Goal: Check status: Check status

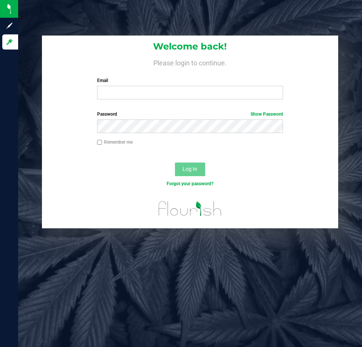
click at [137, 94] on input "Email" at bounding box center [190, 93] width 186 height 14
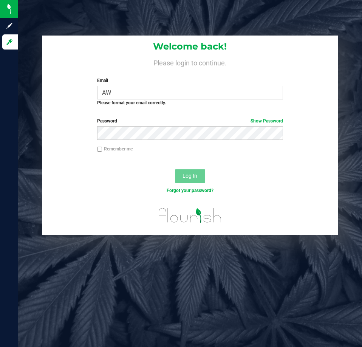
type input "A"
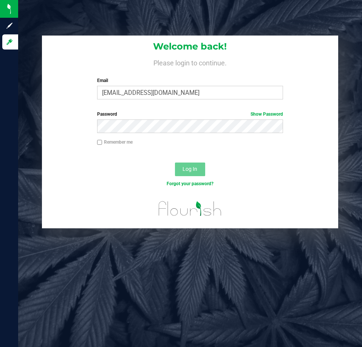
type input "[EMAIL_ADDRESS][DOMAIN_NAME]"
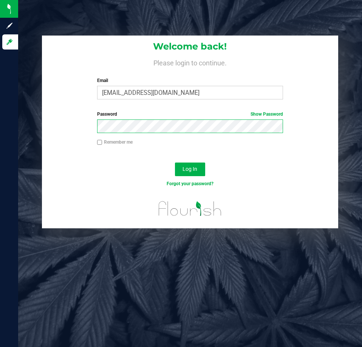
click at [175, 163] on button "Log In" at bounding box center [190, 170] width 30 height 14
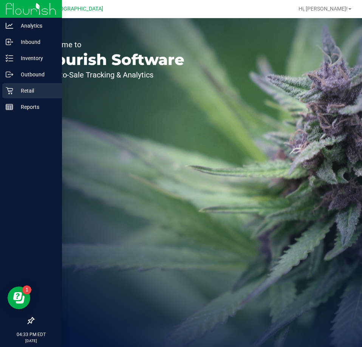
click at [27, 91] on p "Retail" at bounding box center [35, 90] width 45 height 9
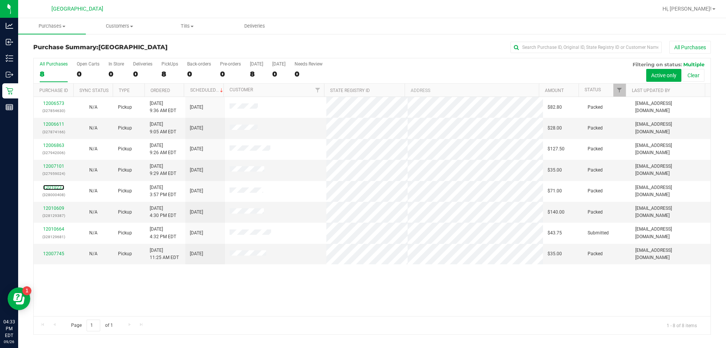
click at [59, 186] on link "12010237" at bounding box center [53, 187] width 21 height 5
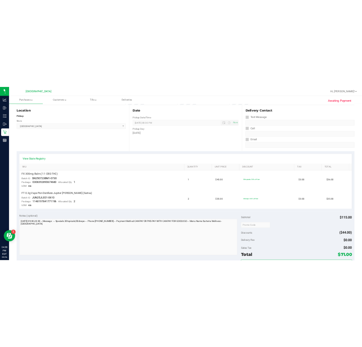
scroll to position [76, 0]
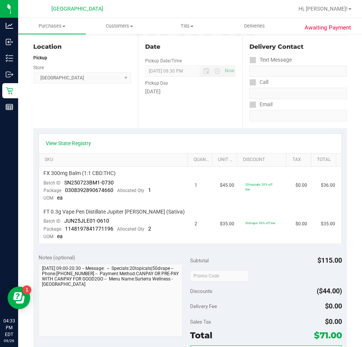
click at [338, 14] on div "Hi, [PERSON_NAME]!" at bounding box center [325, 8] width 59 height 13
click at [338, 12] on link "Hi, [PERSON_NAME]!" at bounding box center [325, 9] width 59 height 8
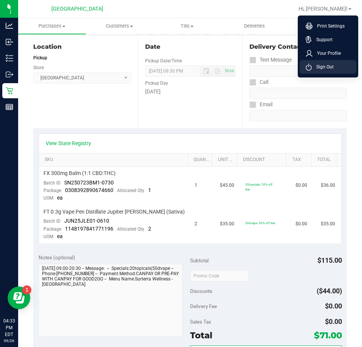
click at [332, 67] on span "Sign Out" at bounding box center [323, 67] width 22 height 8
